Goal: Task Accomplishment & Management: Use online tool/utility

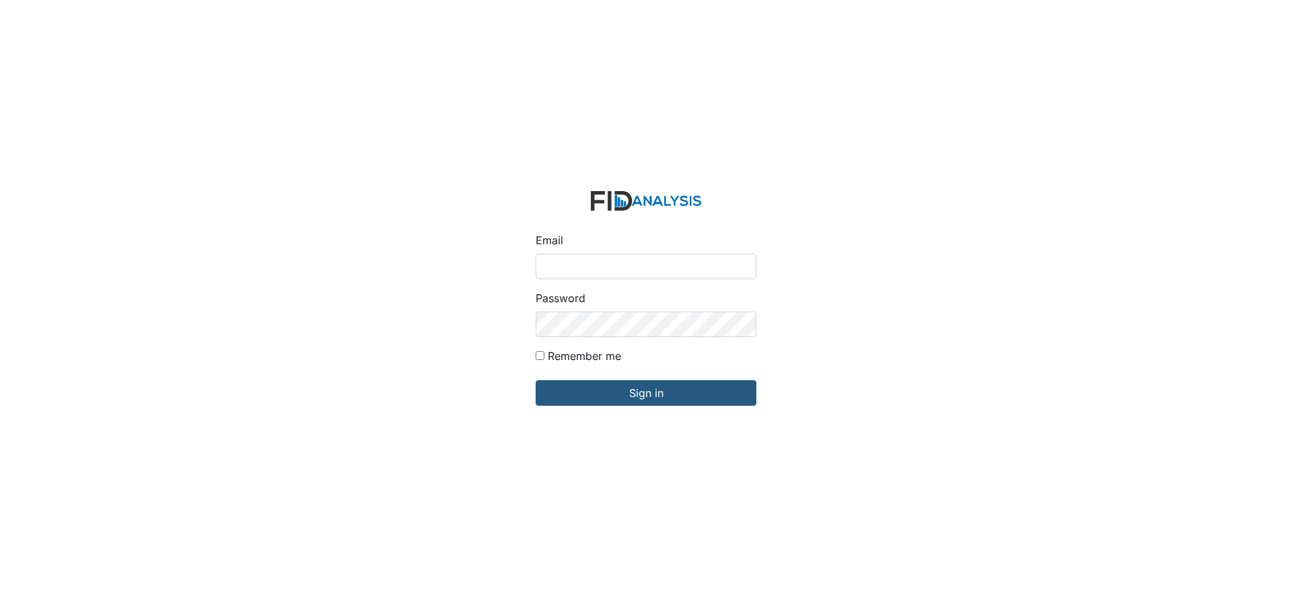
drag, startPoint x: 0, startPoint y: 0, endPoint x: 580, endPoint y: 263, distance: 636.9
click at [580, 263] on input "Email" at bounding box center [646, 267] width 221 height 26
type input "[EMAIL_ADDRESS][DOMAIN_NAME]"
click at [536, 380] on input "Sign in" at bounding box center [646, 393] width 221 height 26
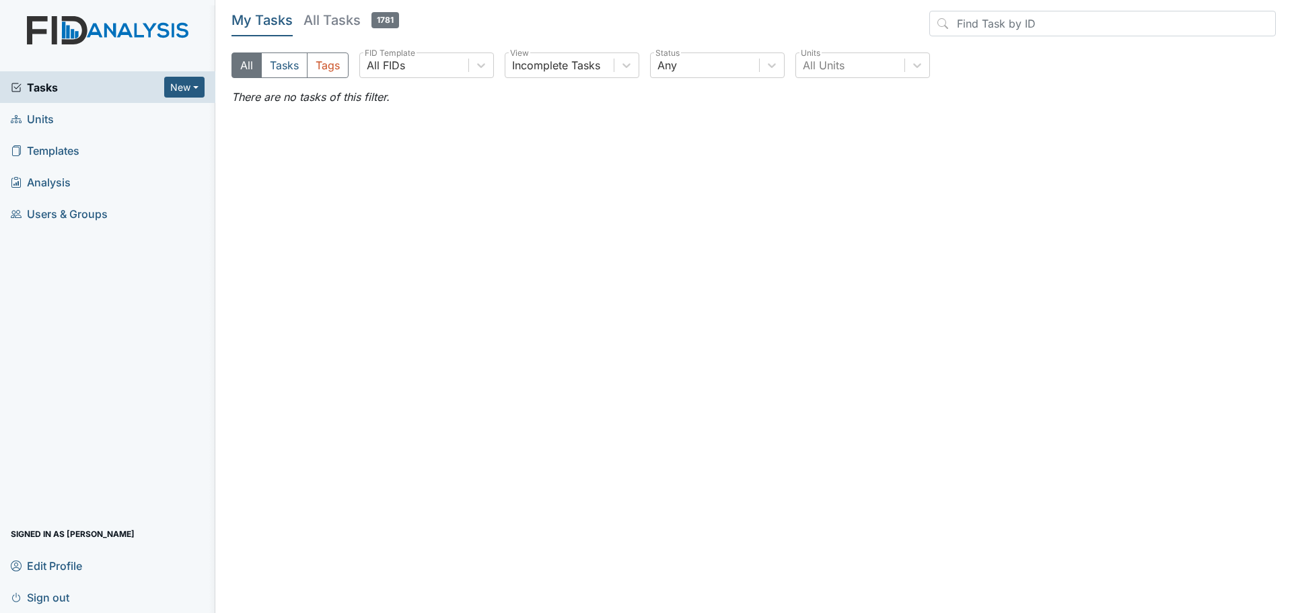
click at [48, 121] on span "Units" at bounding box center [32, 118] width 43 height 21
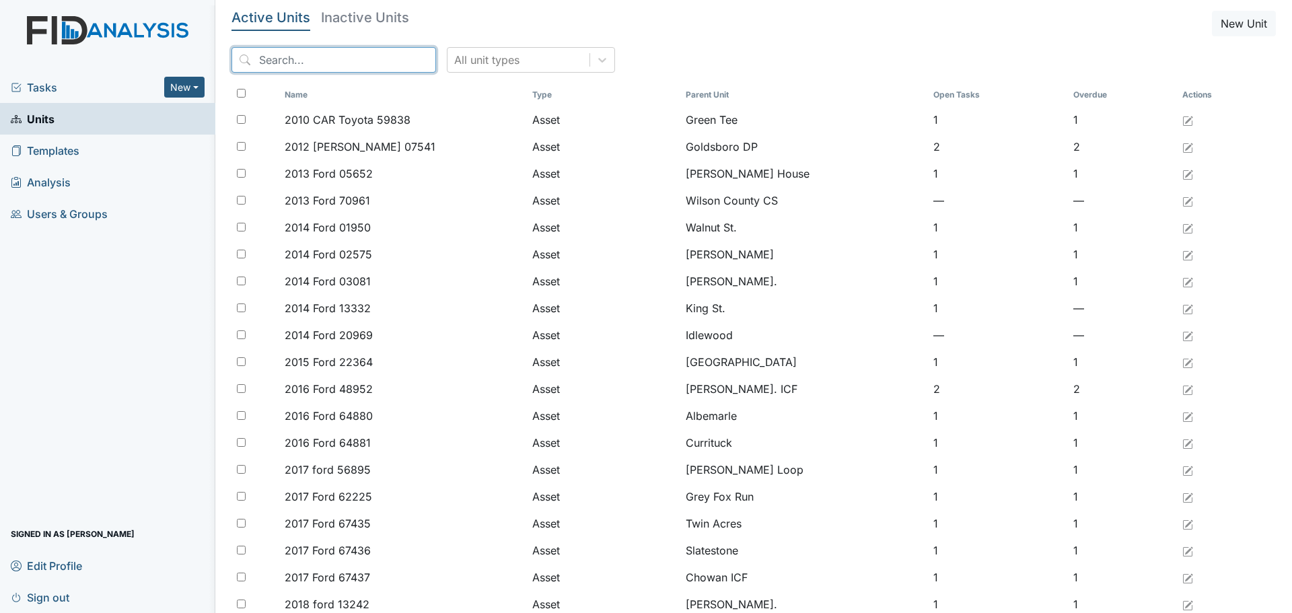
click at [341, 55] on input "search" at bounding box center [333, 60] width 205 height 26
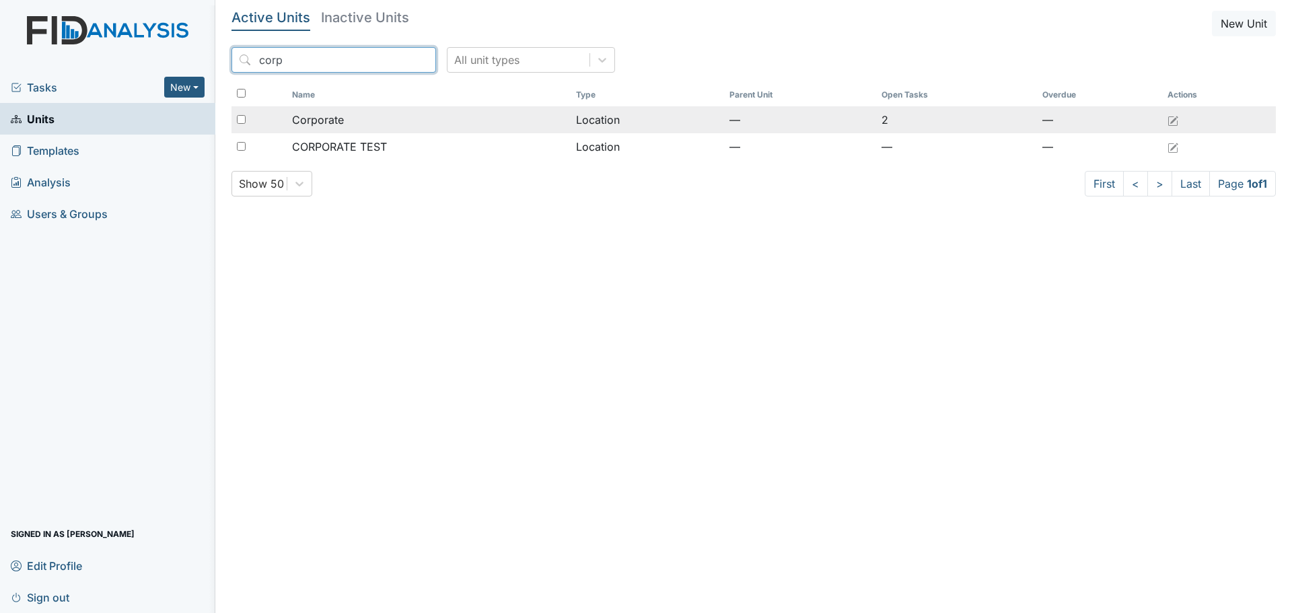
type input "corp"
click at [358, 117] on div "Corporate" at bounding box center [429, 120] width 274 height 16
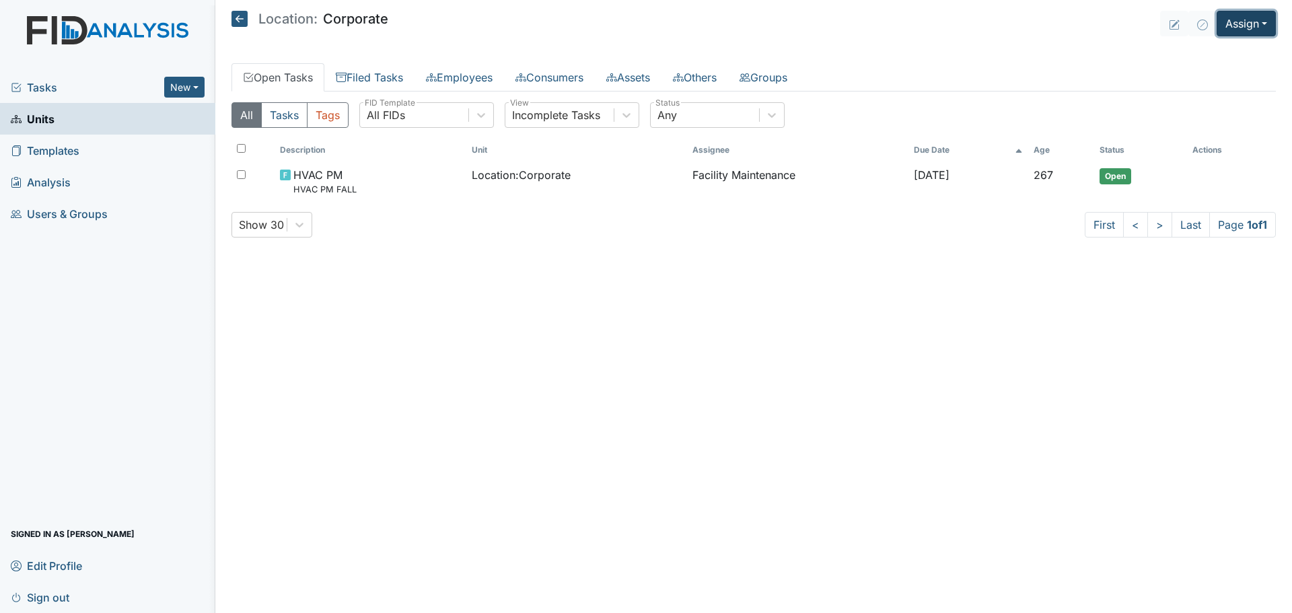
click at [1251, 30] on button "Assign" at bounding box center [1246, 24] width 59 height 26
click at [1214, 77] on link "Assign Inspection" at bounding box center [1213, 76] width 121 height 22
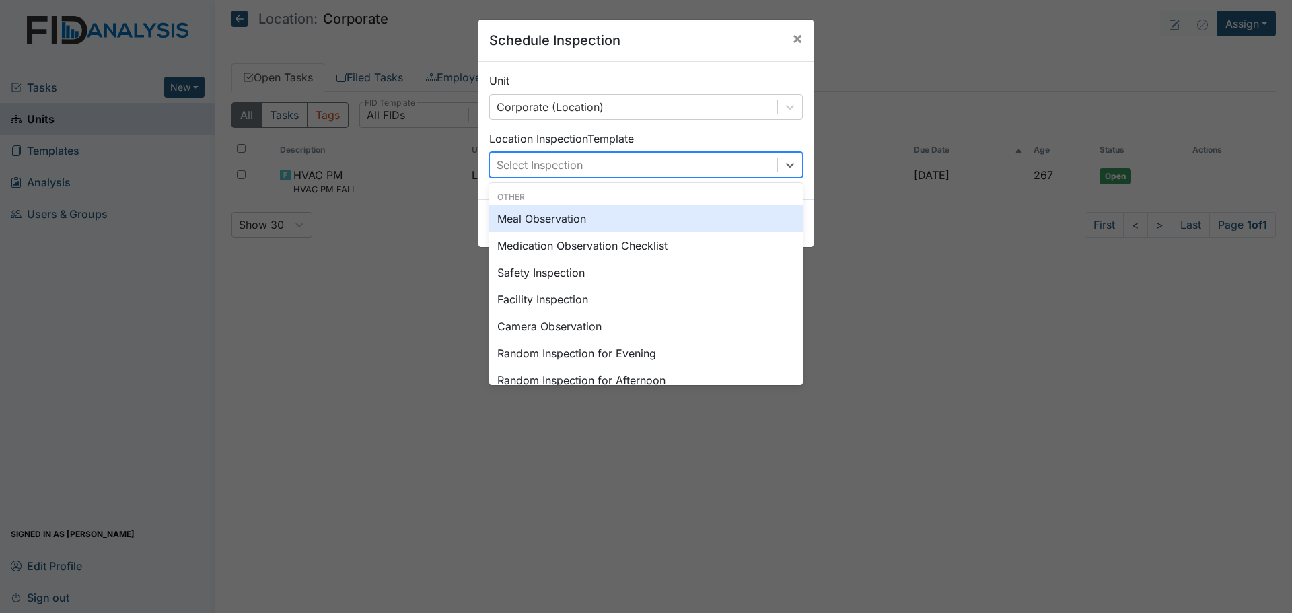
click at [717, 174] on div "Select Inspection" at bounding box center [633, 165] width 287 height 24
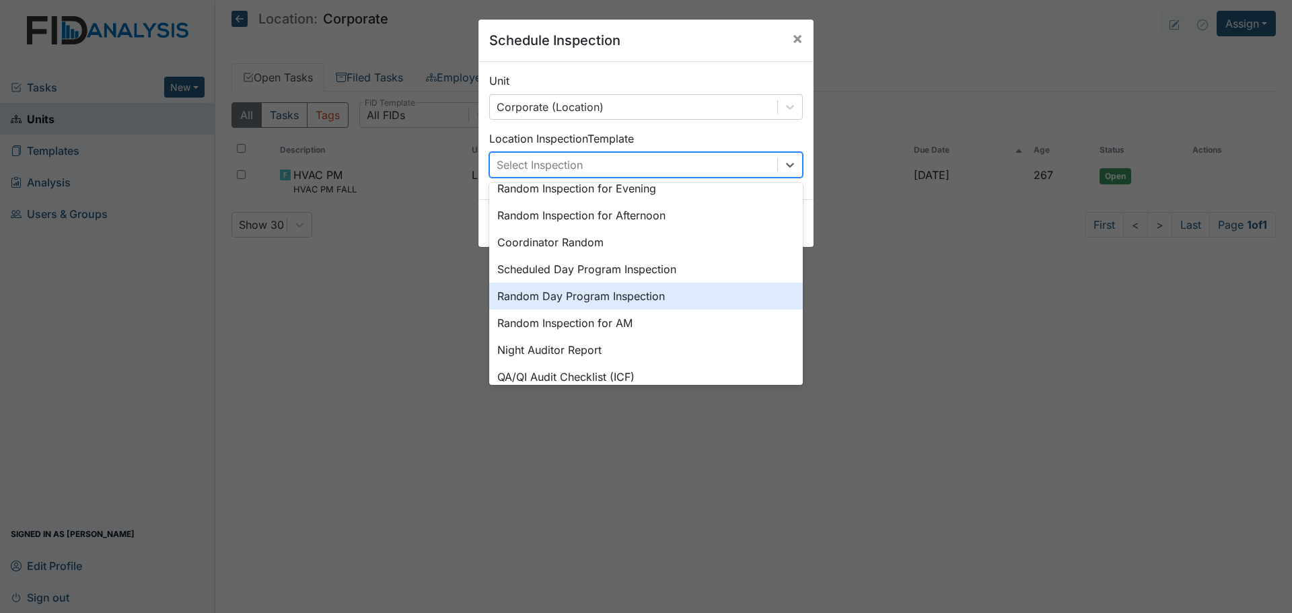
scroll to position [202, 0]
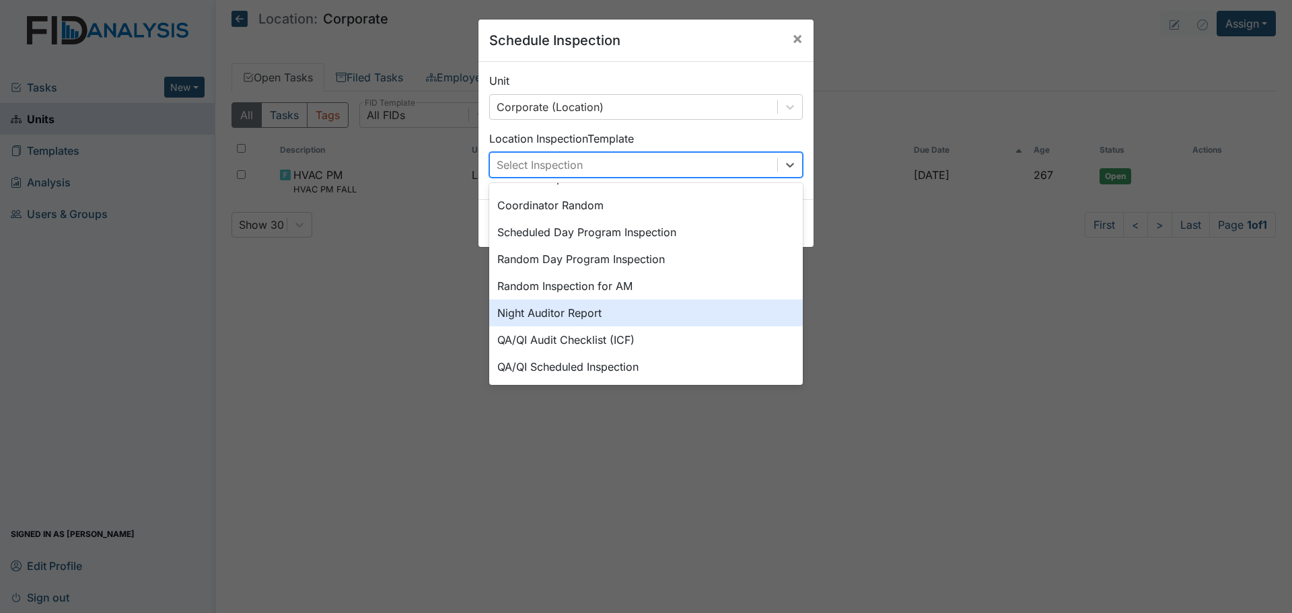
click at [696, 317] on div "Night Auditor Report" at bounding box center [646, 312] width 314 height 27
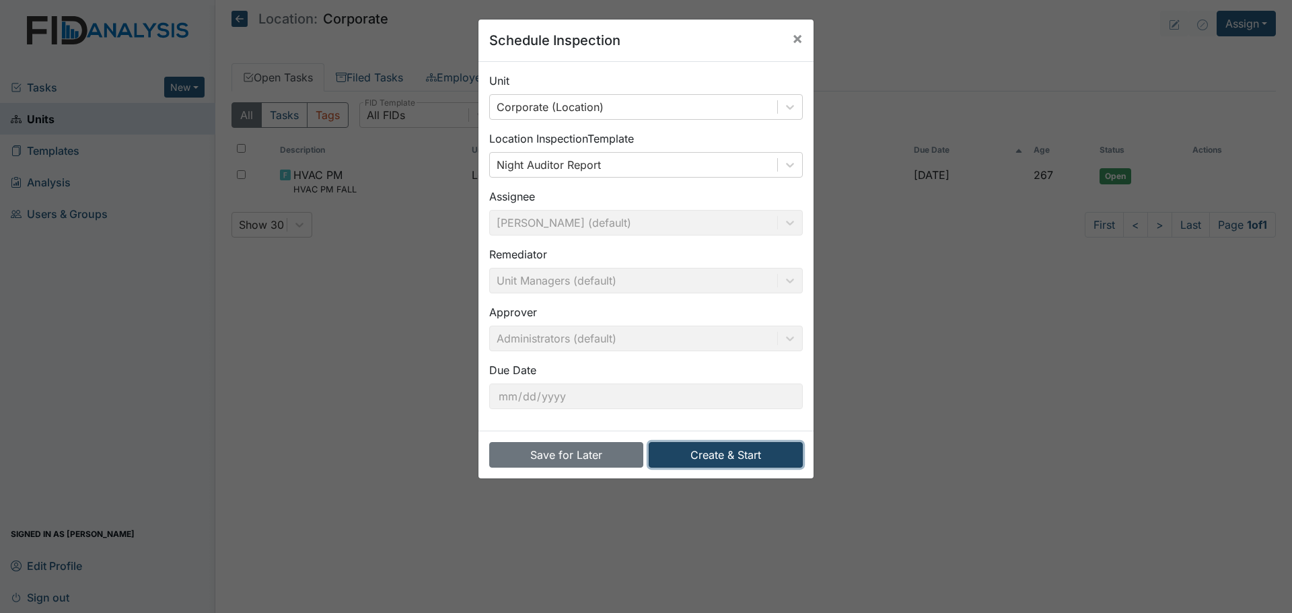
click at [767, 463] on button "Create & Start" at bounding box center [726, 455] width 154 height 26
